Goal: Information Seeking & Learning: Learn about a topic

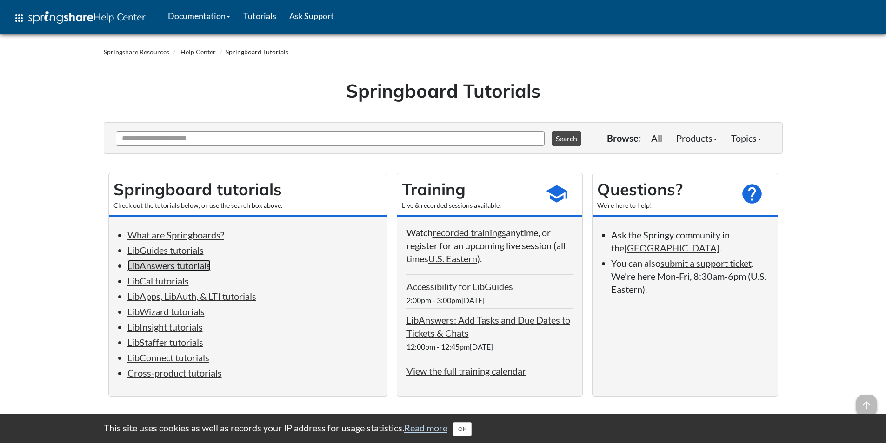
click at [137, 261] on link "LibAnswers tutorials" at bounding box center [169, 265] width 83 height 11
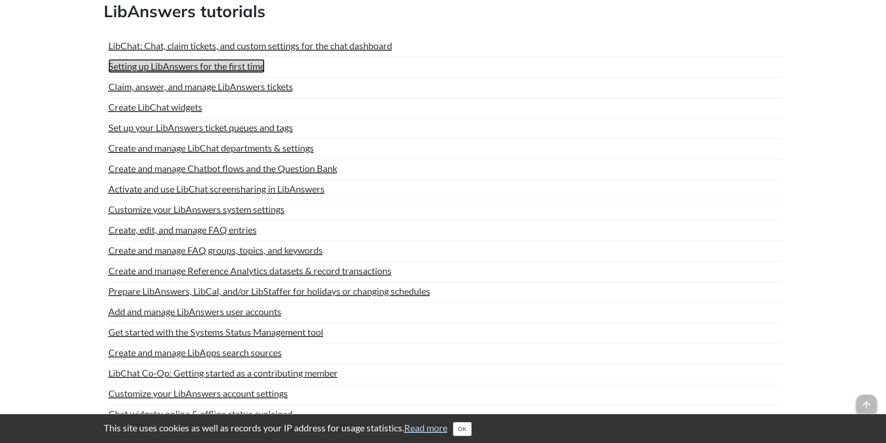
click at [135, 67] on link "Setting up LibAnswers for the first time" at bounding box center [186, 66] width 156 height 14
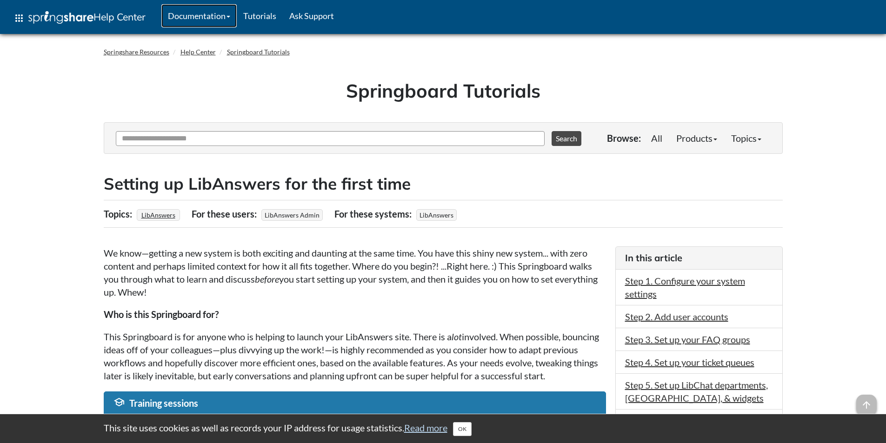
click at [237, 16] on link "Documentation" at bounding box center [198, 15] width 75 height 23
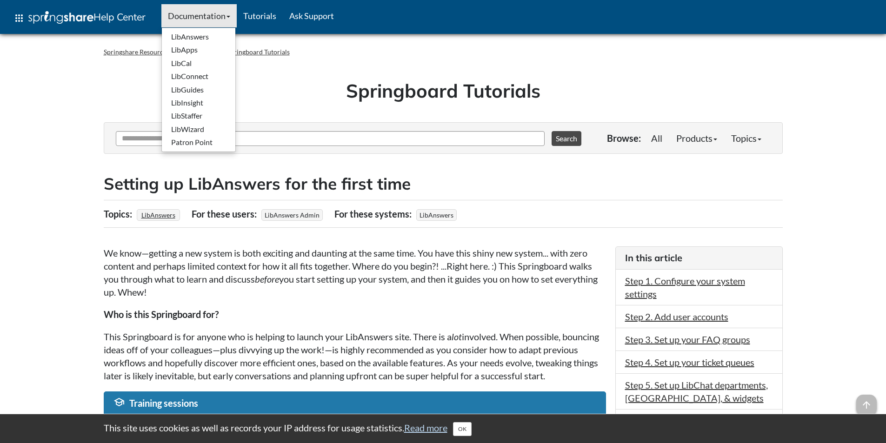
click at [303, 84] on h1 "Springboard Tutorials" at bounding box center [443, 91] width 665 height 26
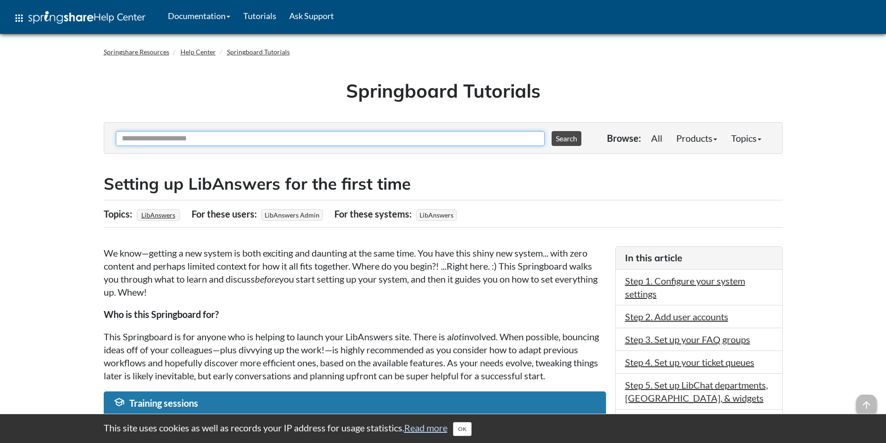
click at [177, 144] on input "Ask Another Question" at bounding box center [330, 138] width 429 height 15
click at [307, 19] on link "Ask Support" at bounding box center [312, 15] width 58 height 23
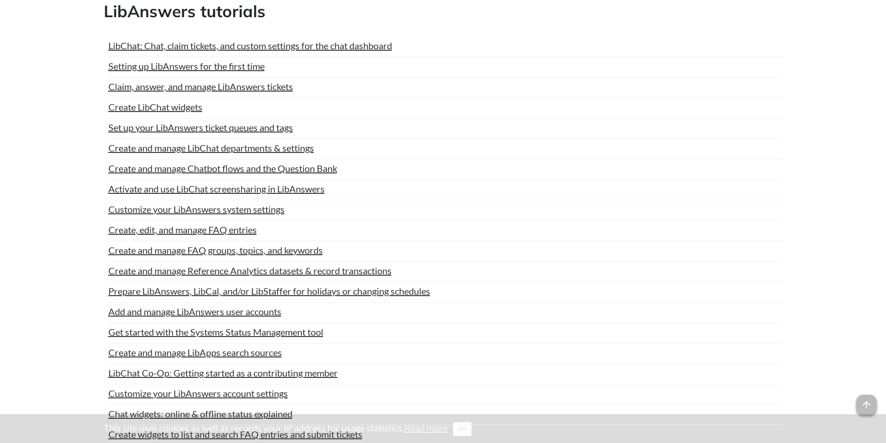
scroll to position [1114, 0]
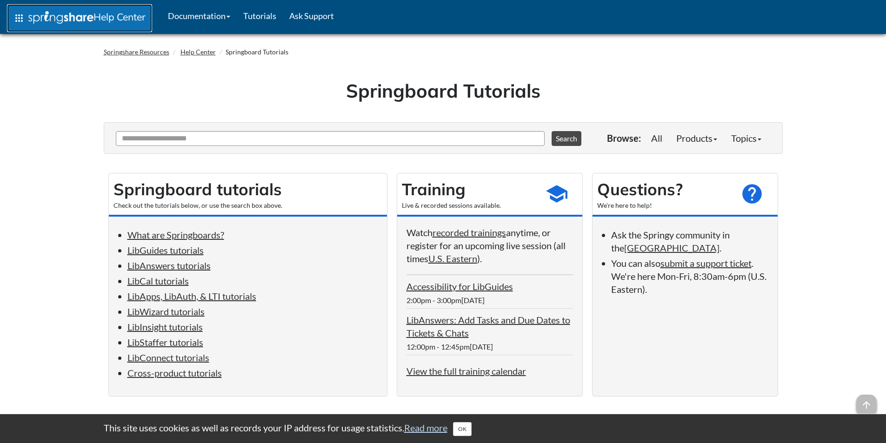
click at [14, 20] on span "apps" at bounding box center [18, 18] width 11 height 11
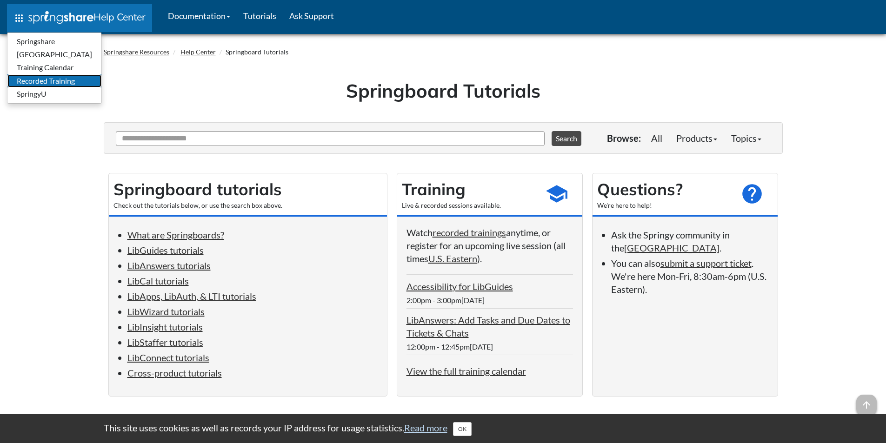
click at [47, 79] on link "Recorded Training" at bounding box center [54, 80] width 94 height 13
